Goal: Information Seeking & Learning: Understand process/instructions

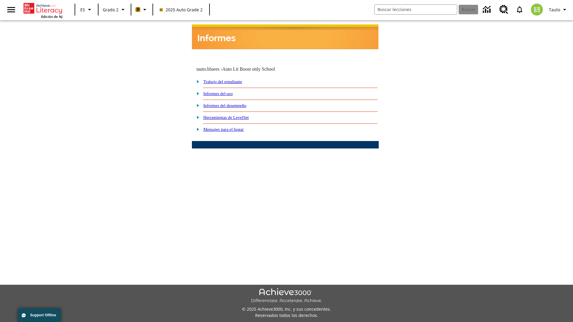
click at [233, 103] on link "Informes del desempeño" at bounding box center [224, 105] width 43 height 5
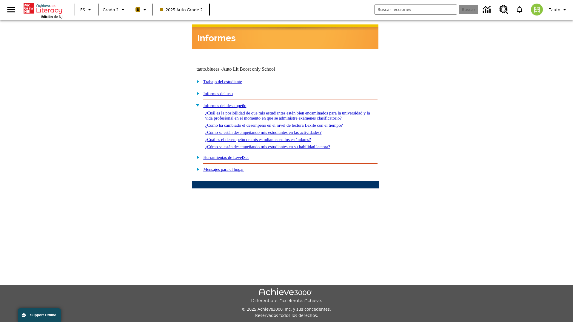
click at [283, 123] on link "¿Cómo ha cambiado el desempeño en el nivel de lectura Lexile con el tiempo?" at bounding box center [274, 125] width 138 height 5
